Goal: Communication & Community: Answer question/provide support

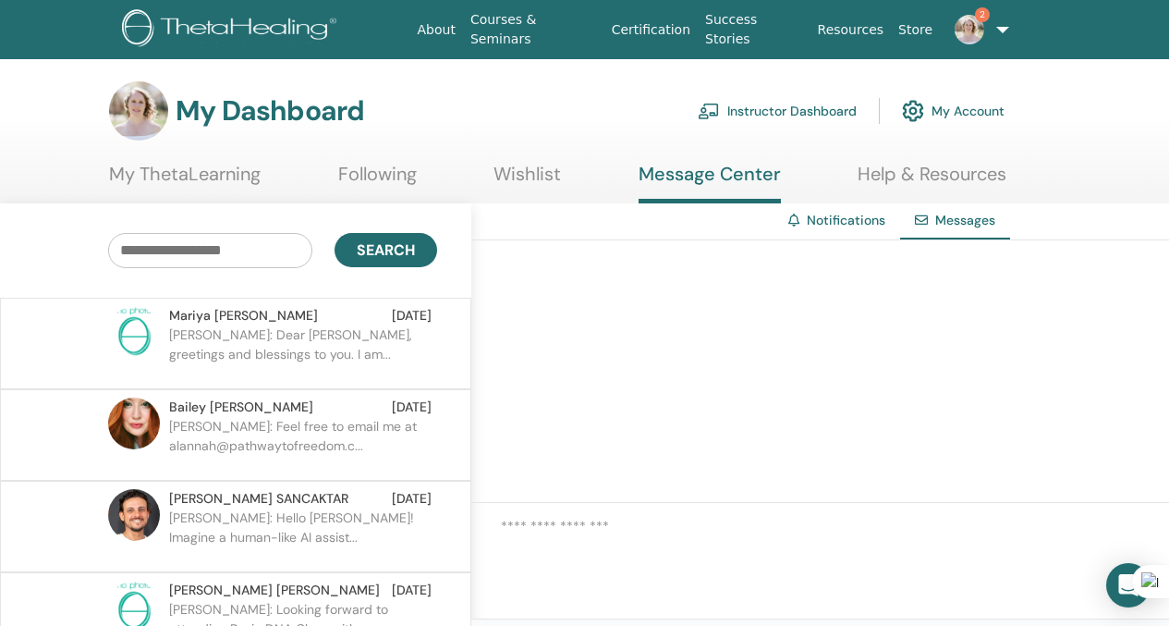
click at [334, 358] on p "Mariya: Dear Alannah, greetings and blessings to you. I am..." at bounding box center [303, 352] width 268 height 55
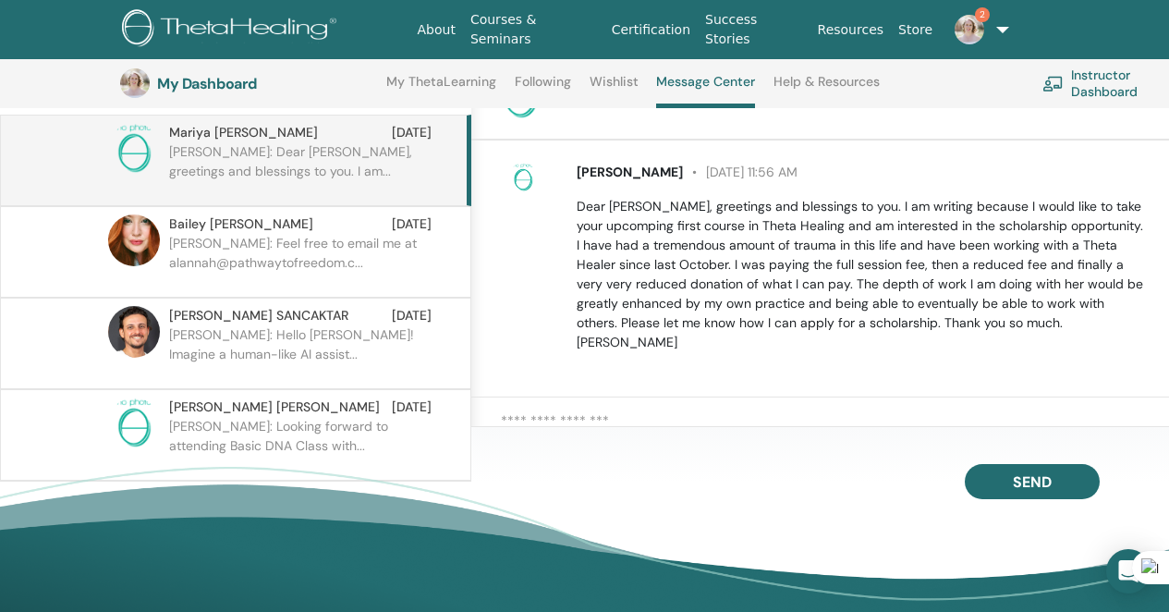
scroll to position [203, 0]
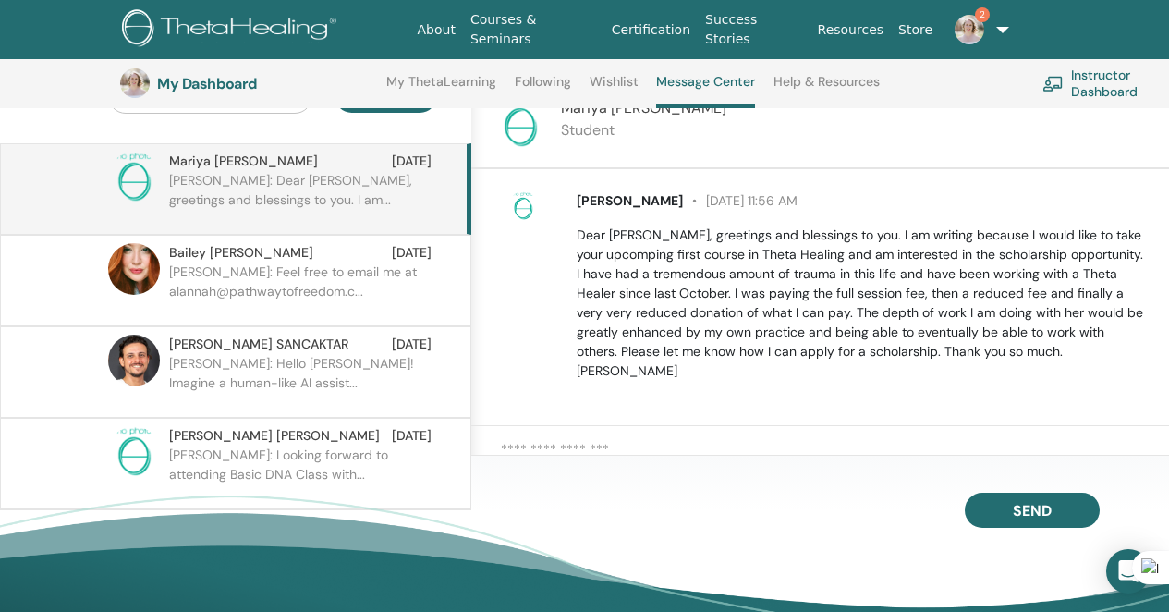
click at [667, 452] on textarea at bounding box center [835, 456] width 668 height 35
click at [505, 457] on textarea "**********" at bounding box center [835, 457] width 668 height 36
click at [596, 456] on textarea "**********" at bounding box center [835, 457] width 668 height 36
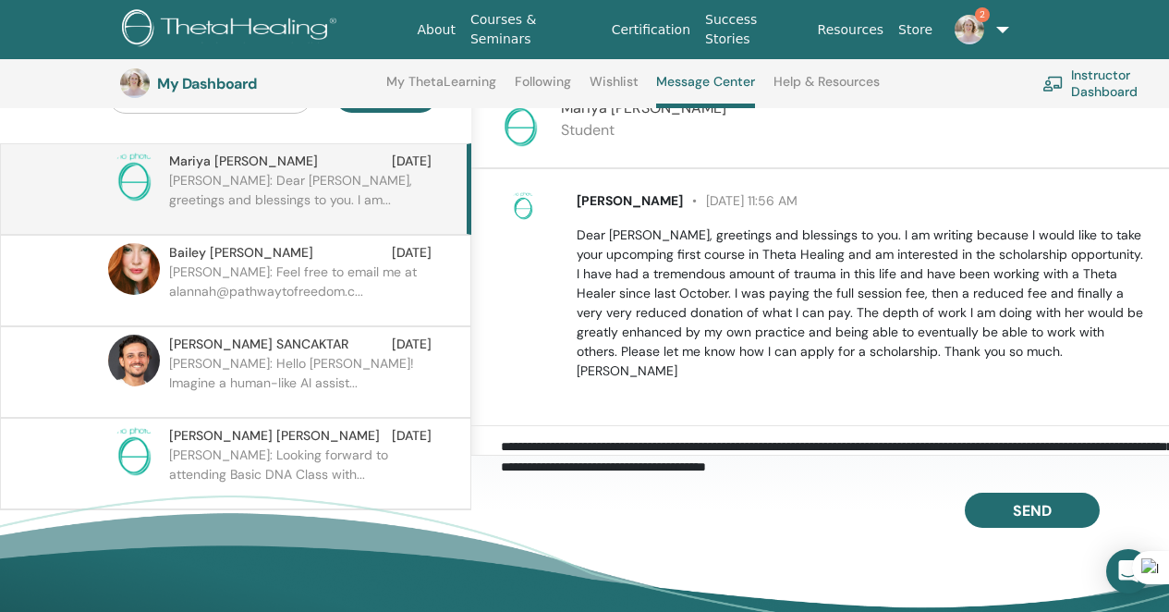
scroll to position [43, 0]
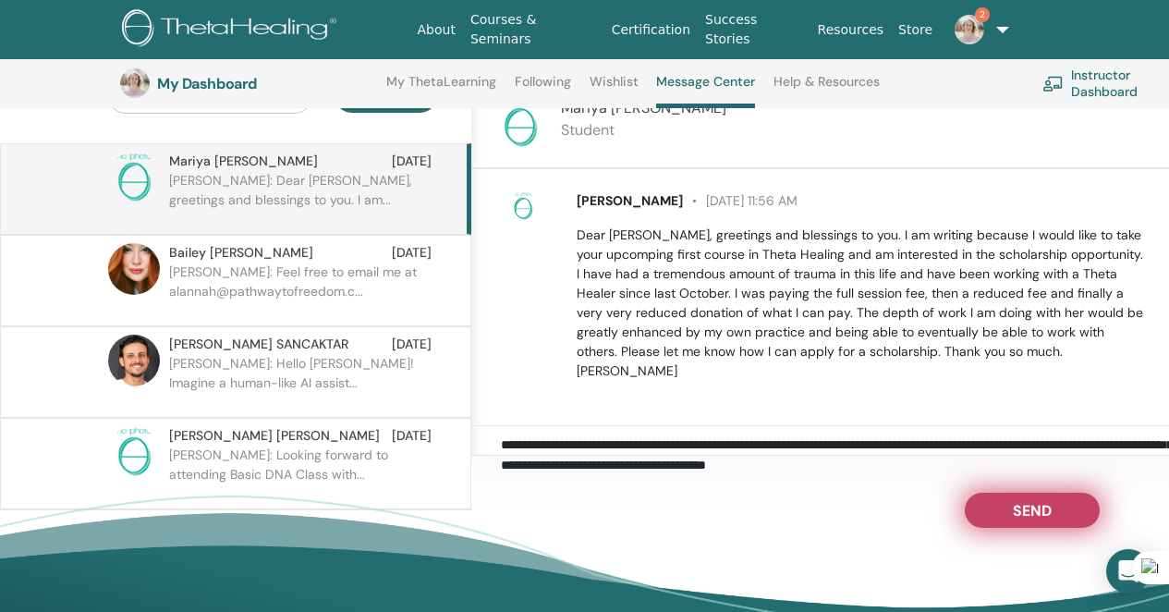
type textarea "**********"
click at [1037, 503] on button "Send" at bounding box center [1032, 510] width 135 height 35
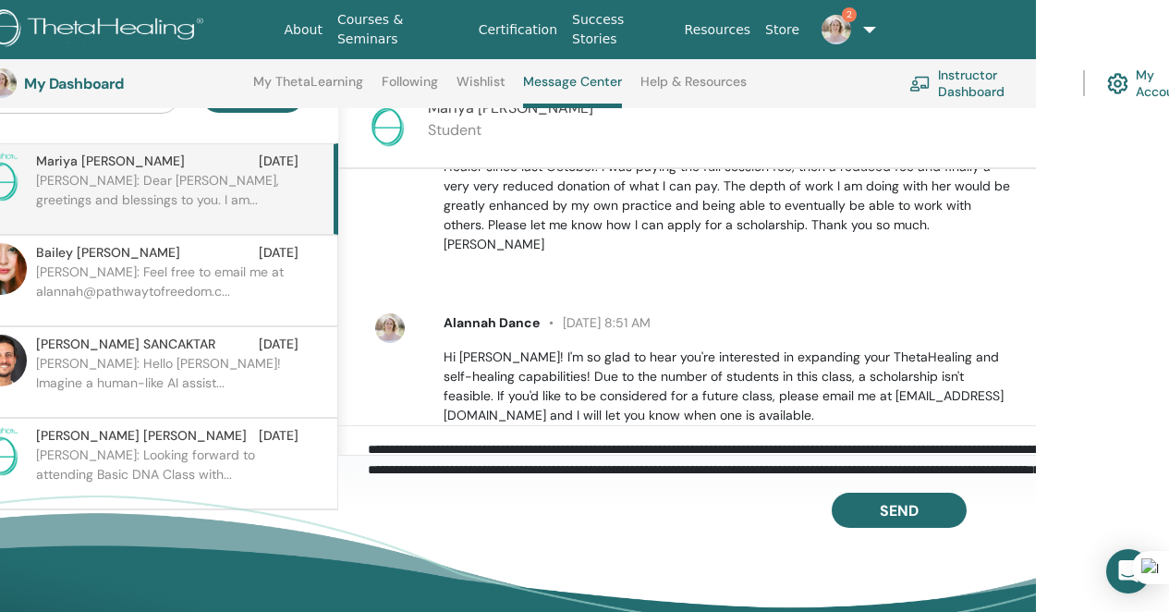
scroll to position [153, 0]
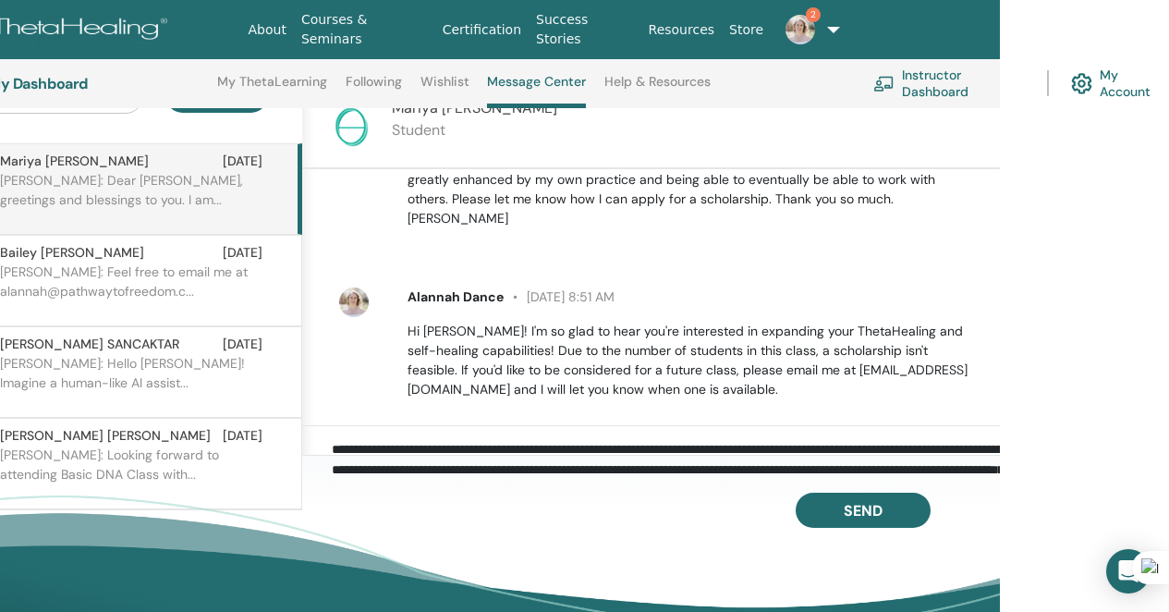
click at [822, 26] on link "2" at bounding box center [808, 29] width 74 height 59
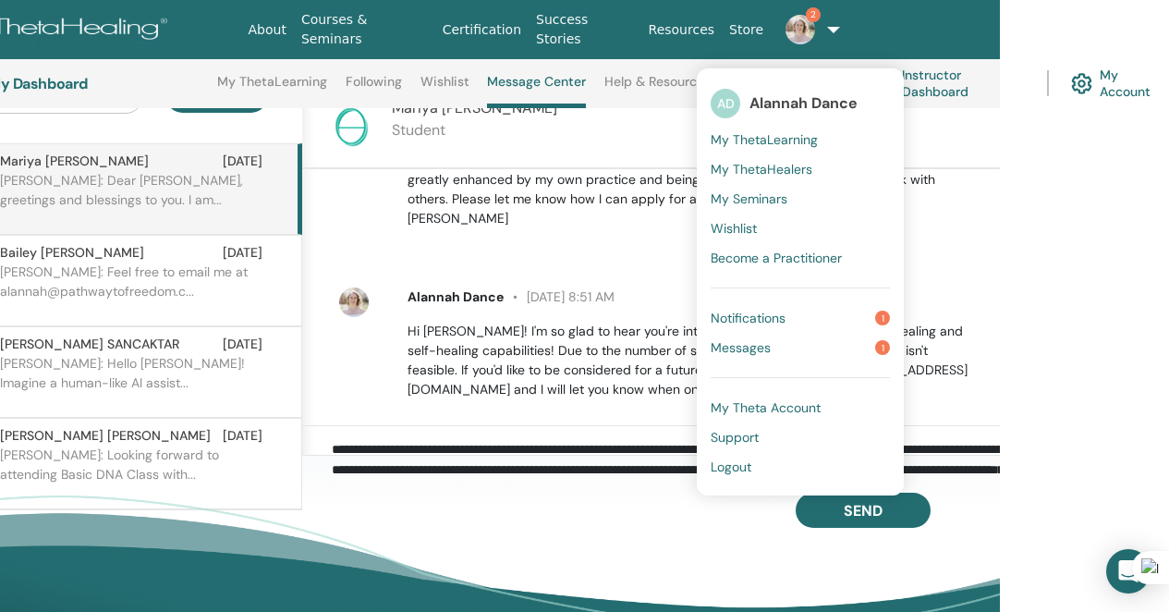
click at [802, 309] on link "Notifications 1" at bounding box center [800, 318] width 179 height 30
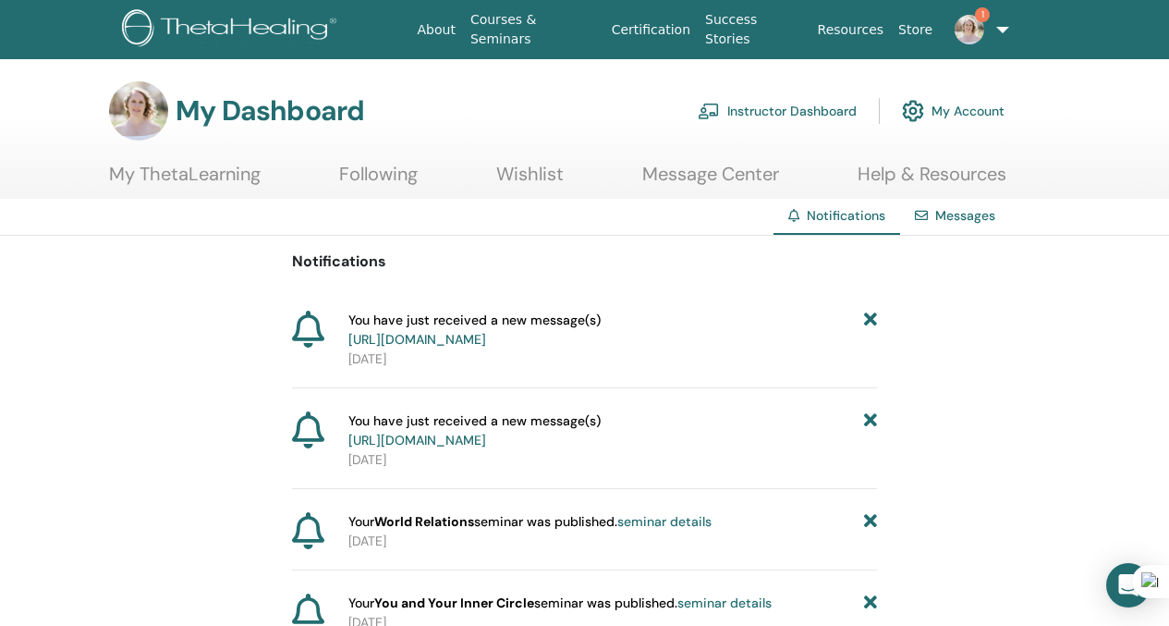
click at [874, 320] on icon at bounding box center [870, 330] width 13 height 39
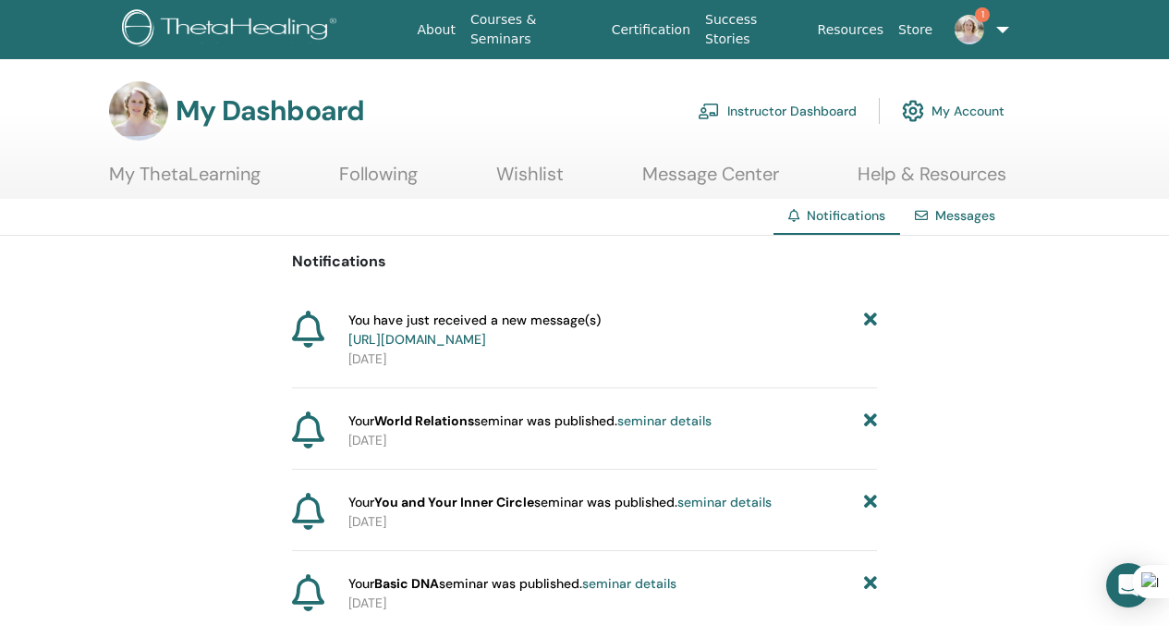
click at [874, 320] on icon at bounding box center [870, 330] width 13 height 39
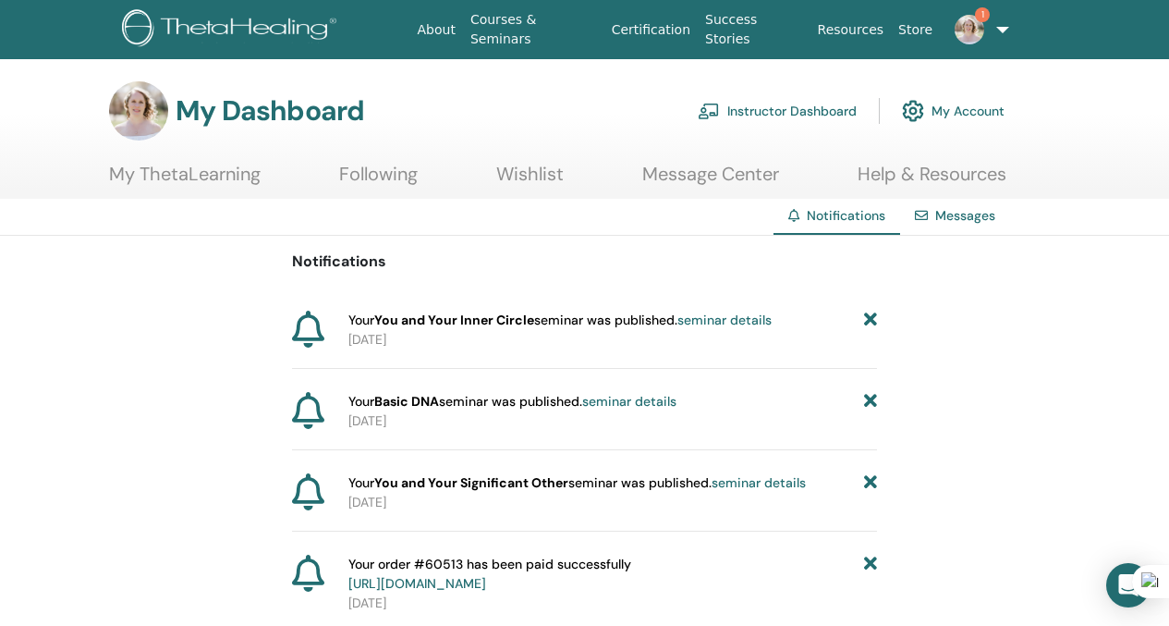
click at [874, 320] on icon at bounding box center [870, 320] width 13 height 19
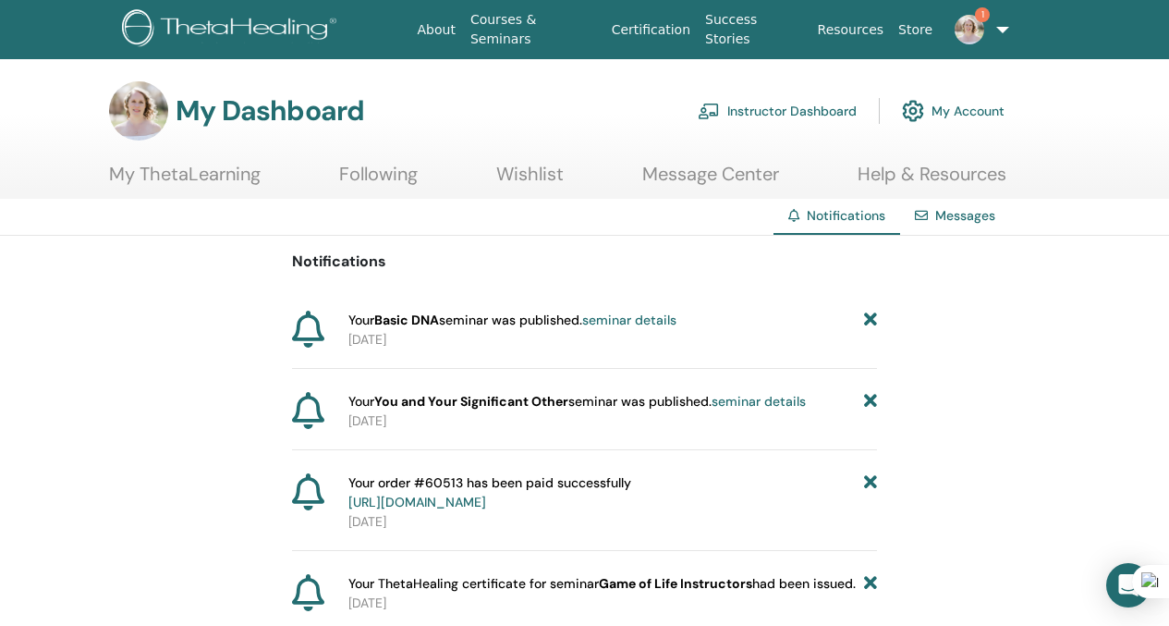
click at [874, 320] on icon at bounding box center [870, 320] width 13 height 19
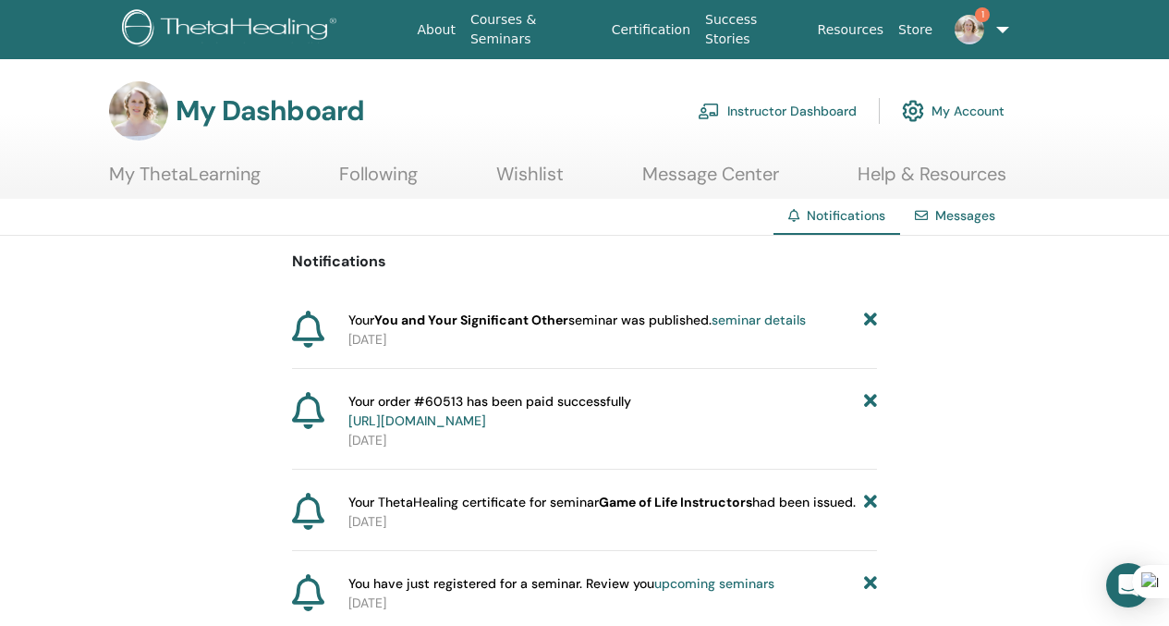
click at [874, 320] on icon at bounding box center [870, 320] width 13 height 19
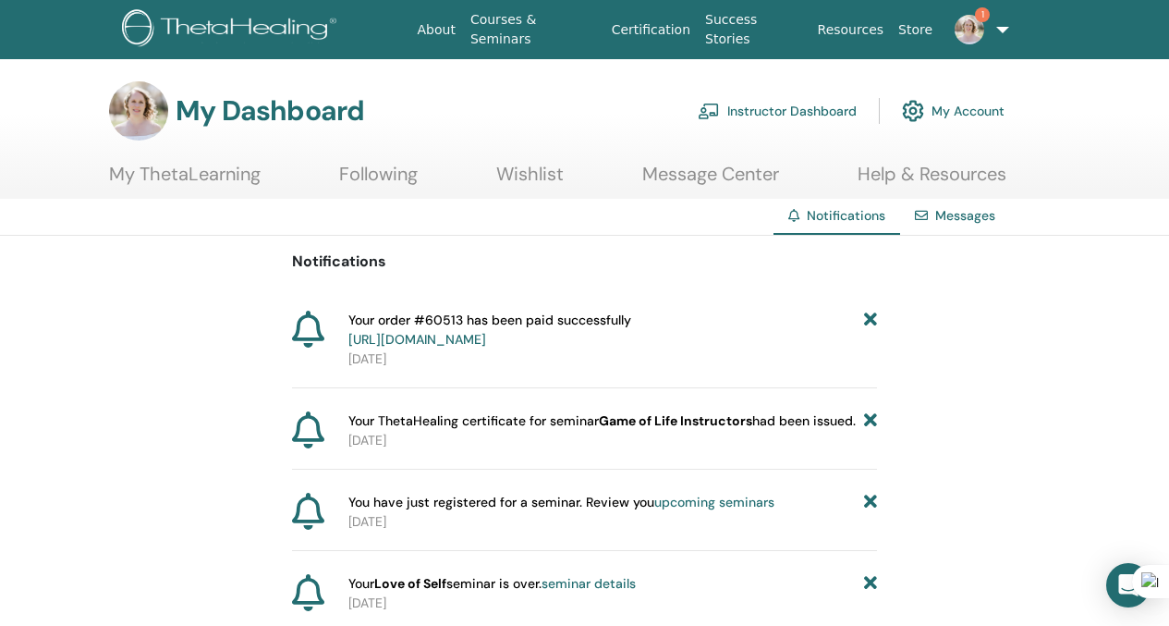
click at [1001, 25] on link "1" at bounding box center [977, 29] width 74 height 59
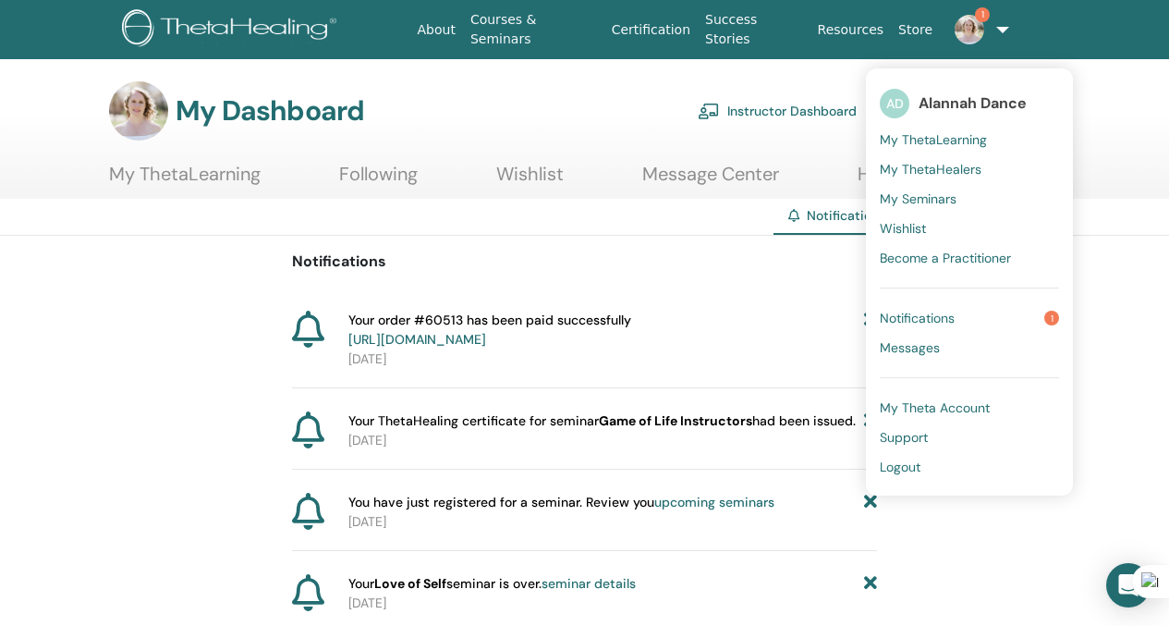
click at [988, 324] on link "Notifications 1" at bounding box center [969, 318] width 179 height 30
